Goal: Browse casually

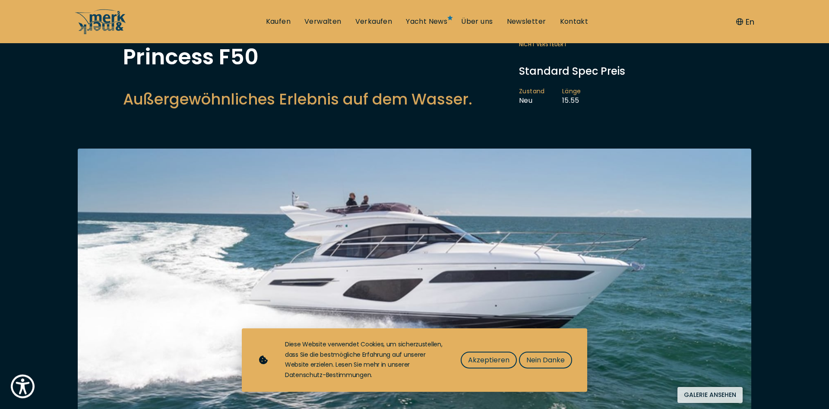
scroll to position [81, 0]
click at [538, 358] on span "Nein Danke" at bounding box center [545, 359] width 38 height 11
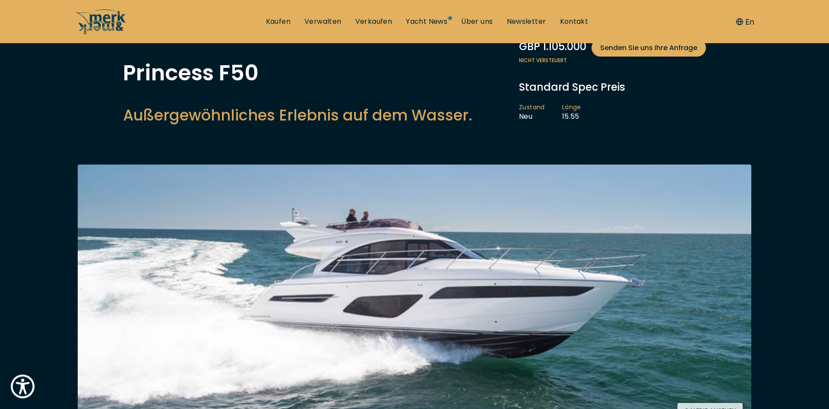
scroll to position [0, 0]
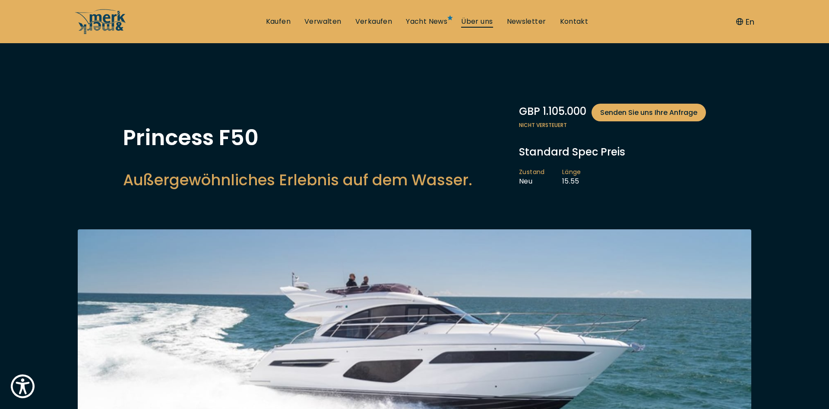
click at [472, 22] on link "Über uns" at bounding box center [477, 21] width 32 height 9
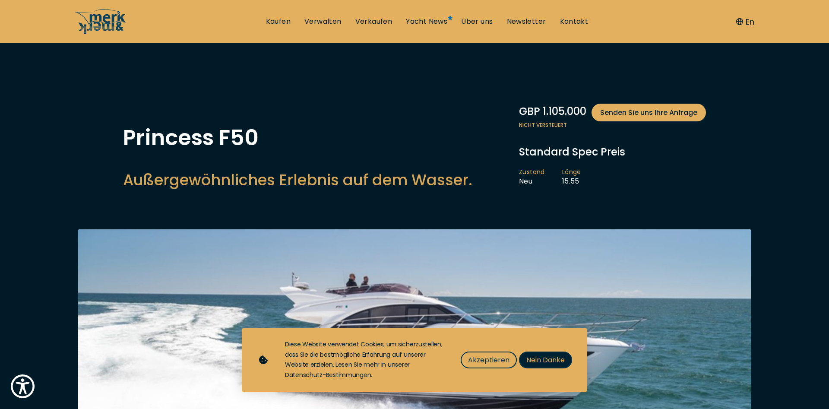
click at [549, 357] on span "Nein Danke" at bounding box center [545, 359] width 38 height 11
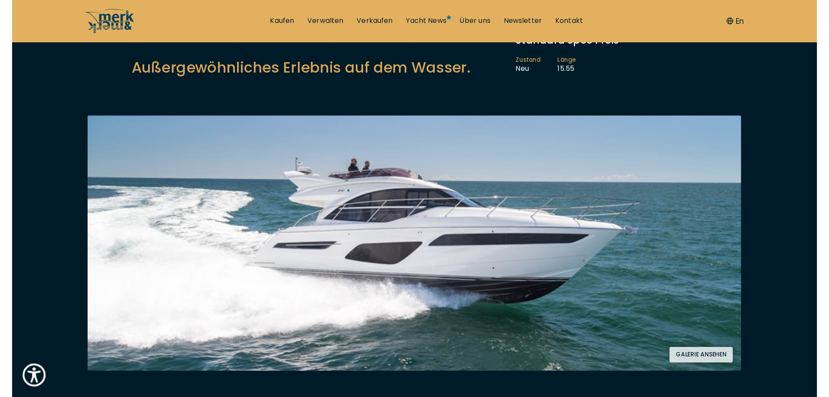
scroll to position [116, 0]
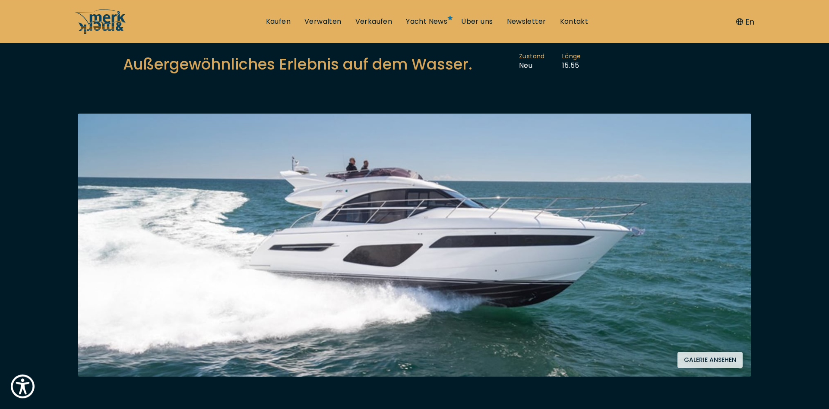
click at [722, 361] on button "Galerie ansehen" at bounding box center [709, 360] width 65 height 16
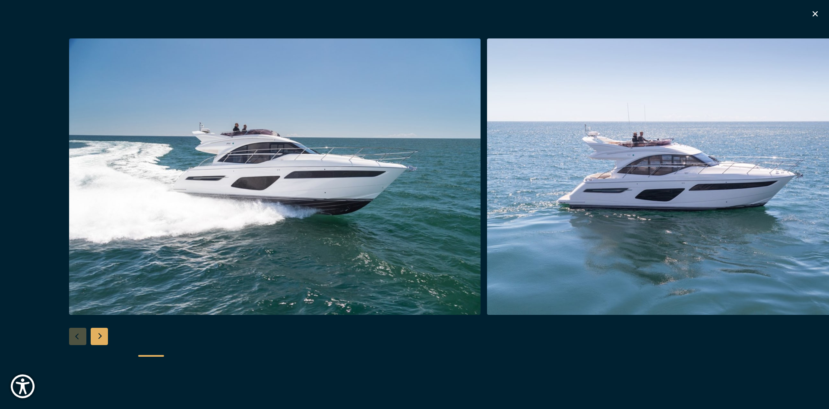
click at [104, 335] on div "Next slide" at bounding box center [99, 336] width 17 height 17
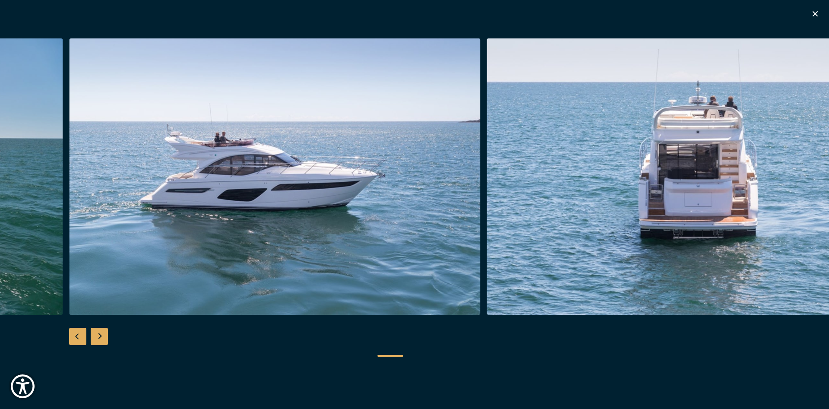
click at [104, 335] on div "Next slide" at bounding box center [99, 336] width 17 height 17
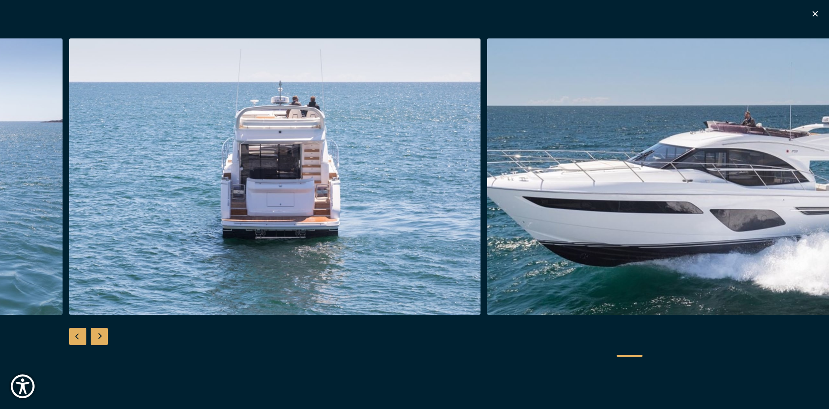
click at [104, 335] on div "Next slide" at bounding box center [99, 336] width 17 height 17
